Goal: Task Accomplishment & Management: Use online tool/utility

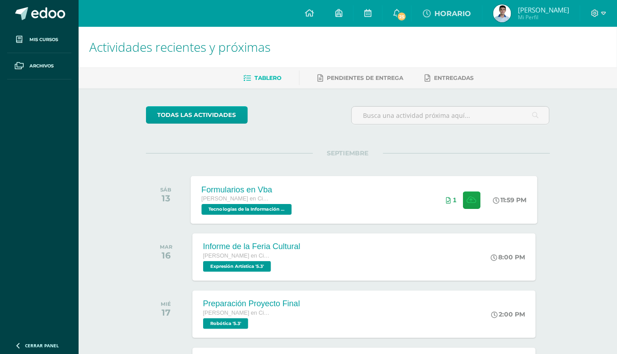
click at [337, 200] on div "1" at bounding box center [464, 200] width 56 height 48
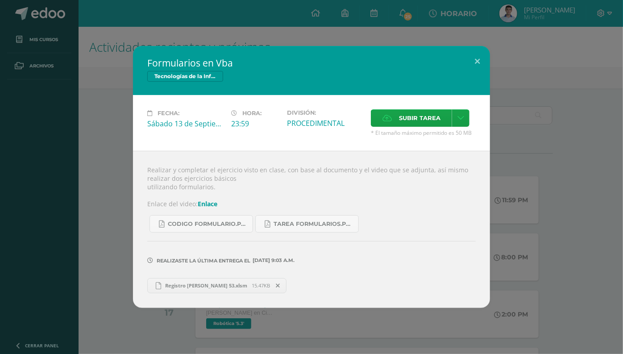
click at [198, 279] on link "Registro [PERSON_NAME] 53.xlsm 15.47KB" at bounding box center [216, 285] width 139 height 15
click at [211, 205] on link "Enlace" at bounding box center [208, 204] width 20 height 8
click at [227, 218] on link "CODIGO formulario.pdf" at bounding box center [202, 223] width 104 height 17
click at [209, 283] on span "Registro [PERSON_NAME] 53.xlsm" at bounding box center [206, 285] width 91 height 7
click at [321, 223] on span "Tarea formularios.pdf" at bounding box center [314, 224] width 80 height 7
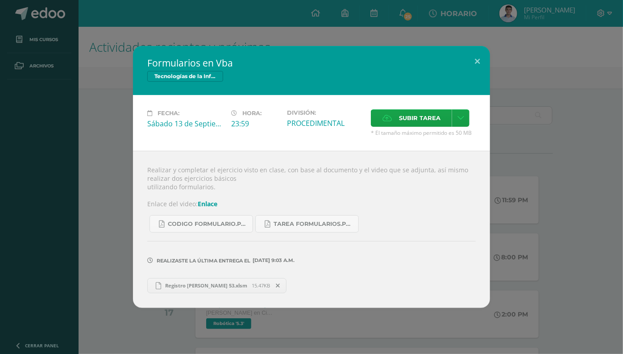
click at [276, 286] on icon at bounding box center [278, 286] width 4 height 6
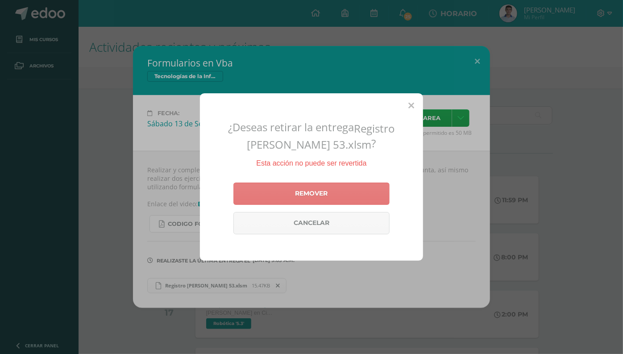
click at [337, 190] on link "Remover" at bounding box center [311, 194] width 156 height 22
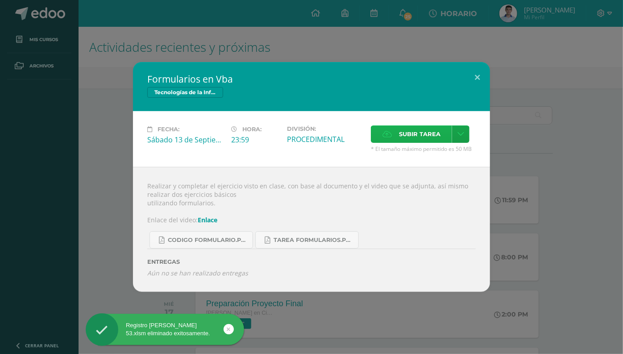
click at [337, 134] on span "Subir tarea" at bounding box center [420, 134] width 42 height 17
click at [0, 0] on input "Subir tarea" at bounding box center [0, 0] width 0 height 0
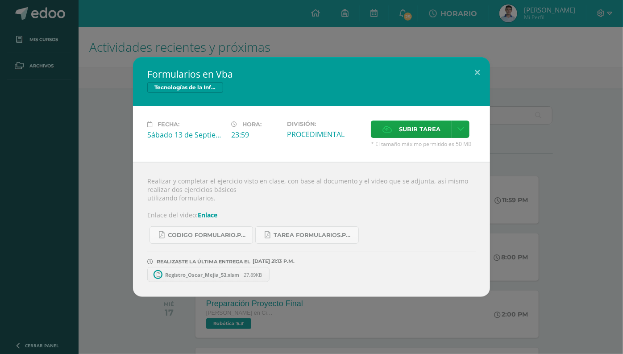
click at [200, 277] on span "Registro_Oscar_Mejía_53.xlsm" at bounding box center [202, 274] width 83 height 7
